Goal: Task Accomplishment & Management: Use online tool/utility

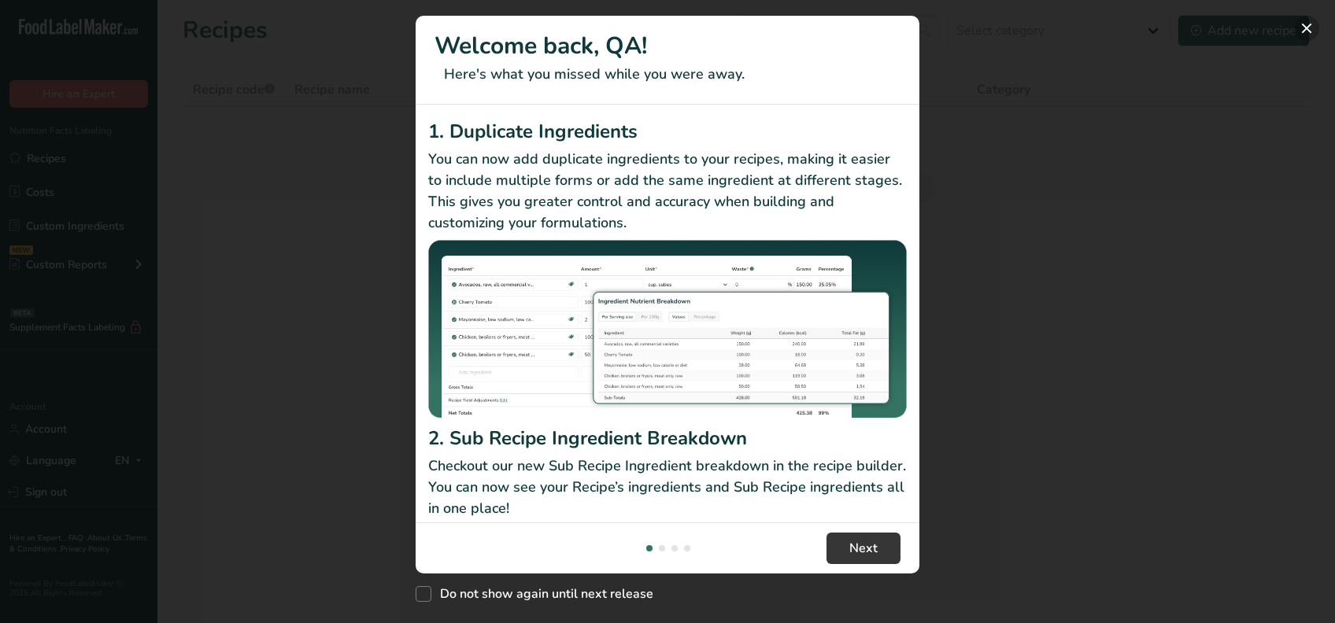
click at [1304, 25] on button "New Features" at bounding box center [1306, 28] width 25 height 25
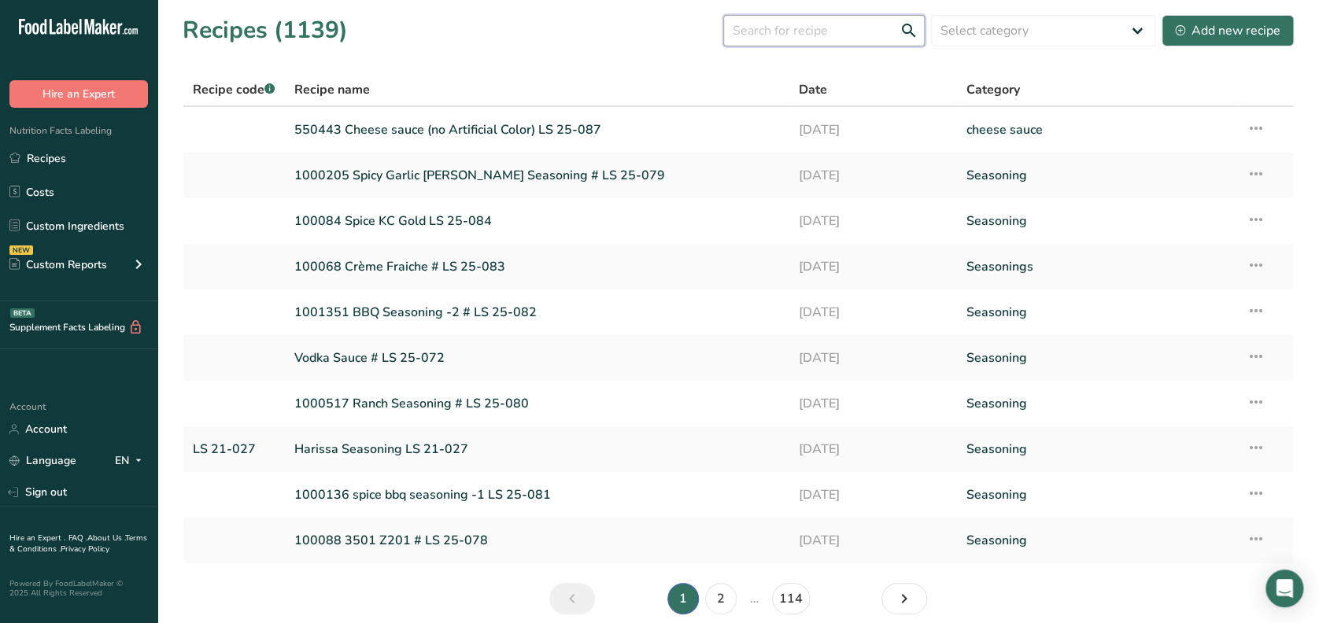
click at [799, 26] on input "text" at bounding box center [824, 30] width 202 height 31
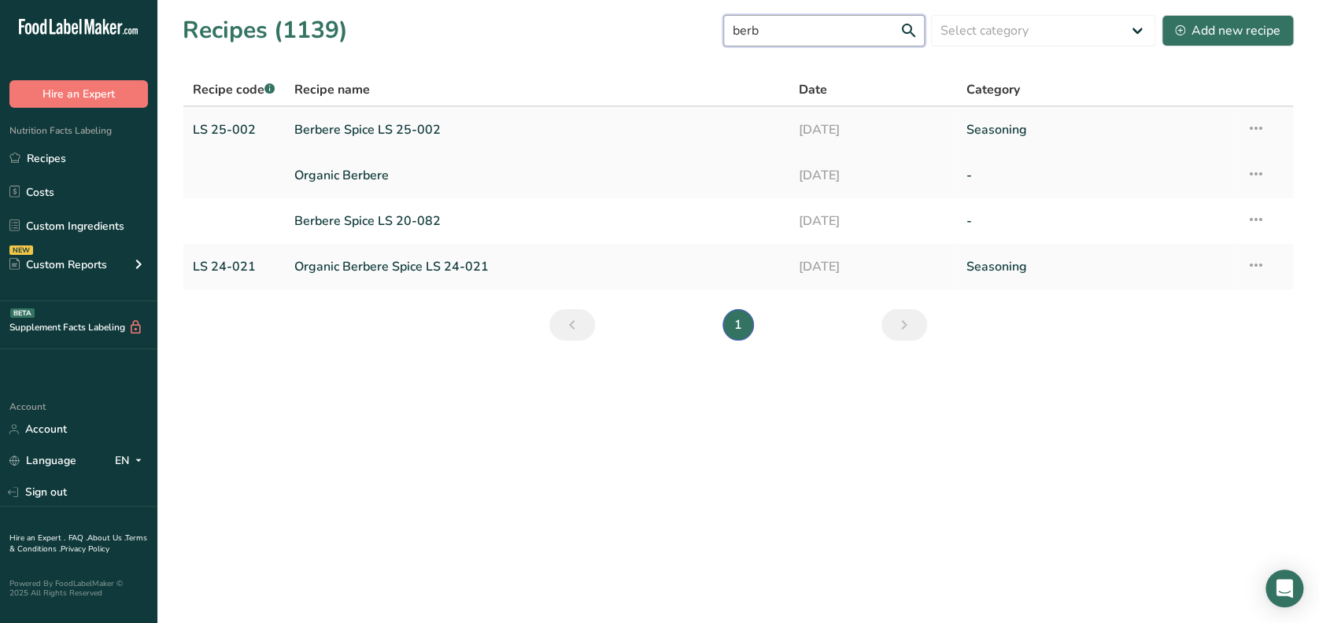
type input "berb"
click at [365, 131] on link "Berbere Spice LS 25-002" at bounding box center [537, 129] width 486 height 33
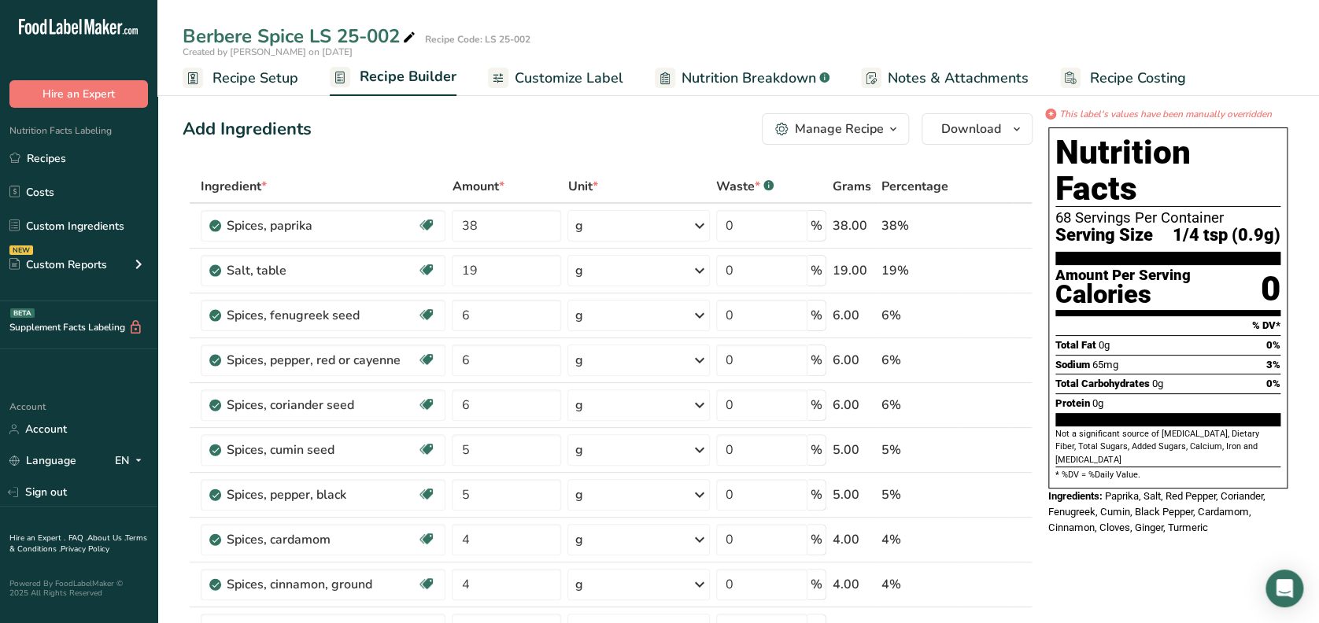
click at [554, 79] on span "Customize Label" at bounding box center [569, 78] width 109 height 21
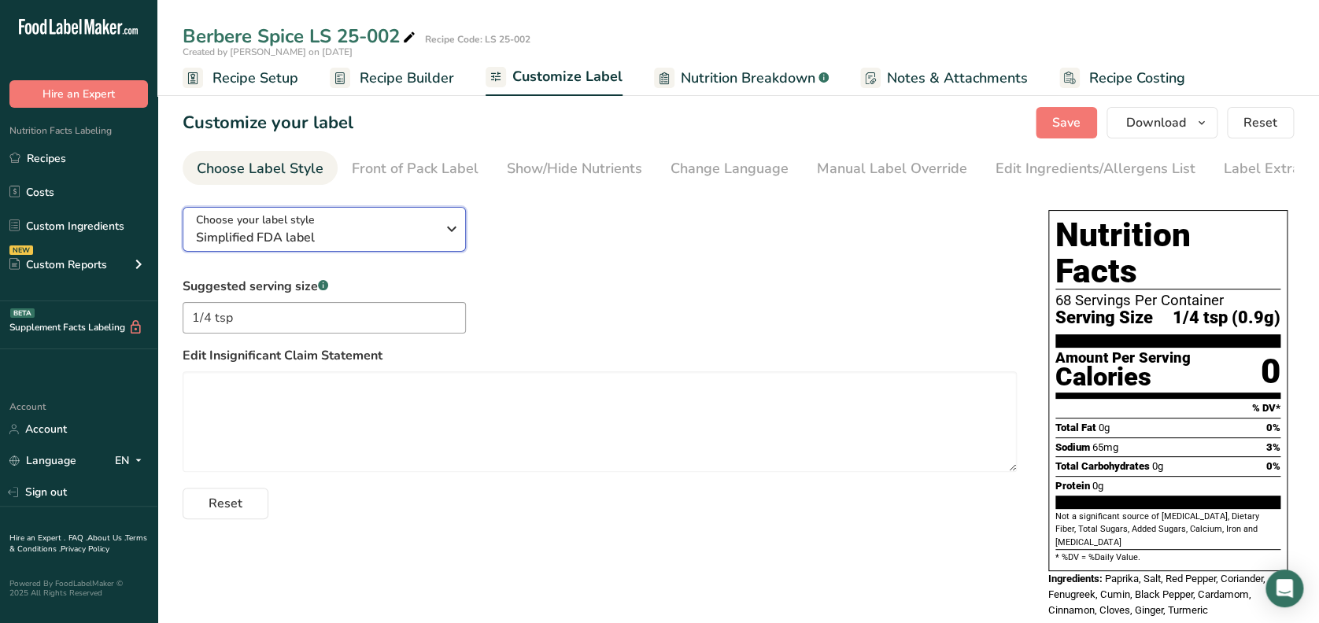
click at [430, 233] on span "Simplified FDA label" at bounding box center [316, 237] width 240 height 19
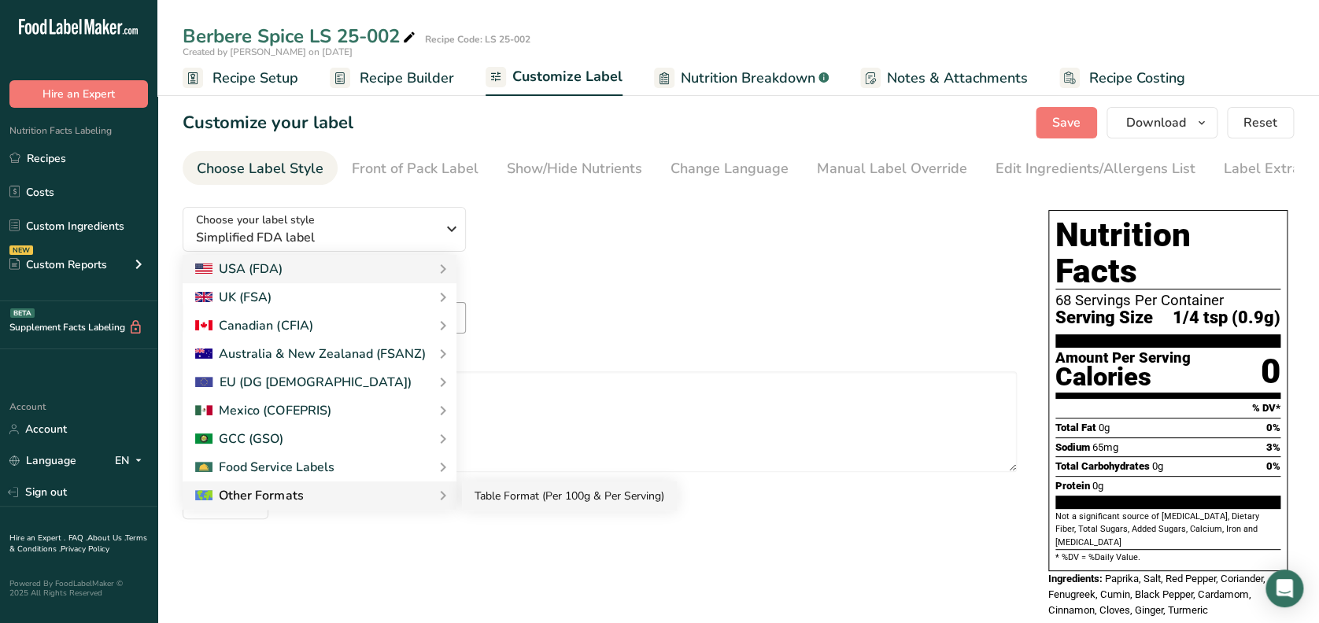
click at [534, 507] on link "Table Format (Per 100g & Per Serving)" at bounding box center [569, 496] width 215 height 29
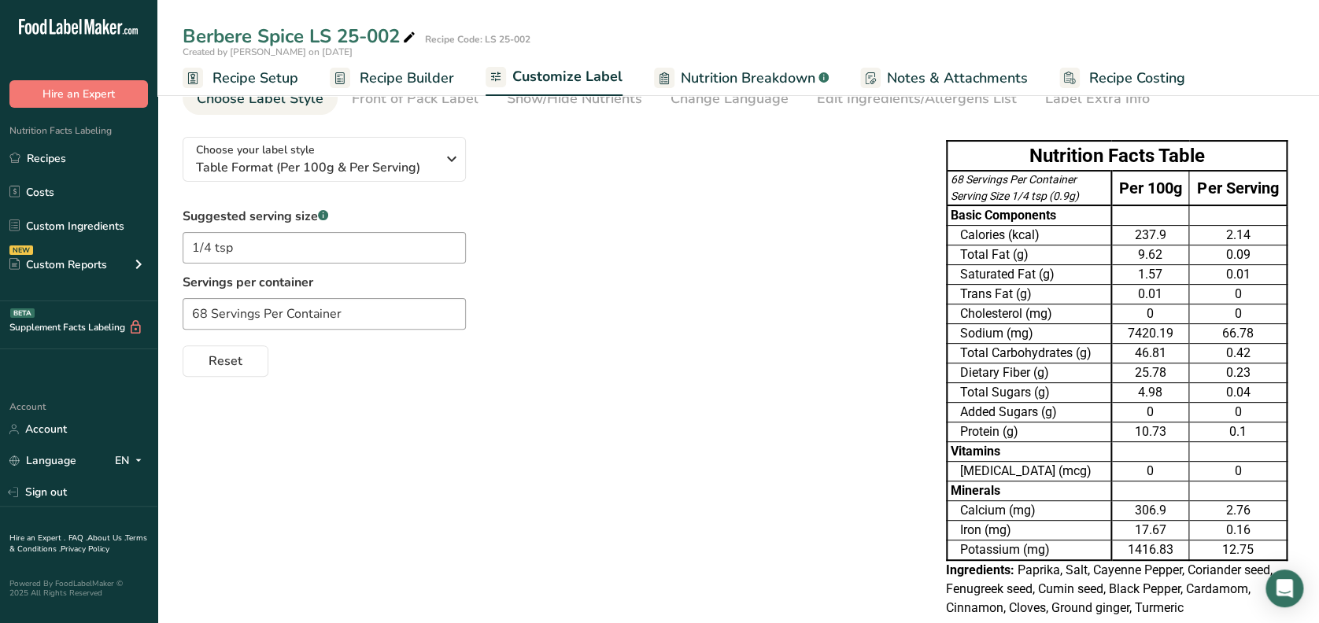
scroll to position [103, 0]
